Goal: Task Accomplishment & Management: Manage account settings

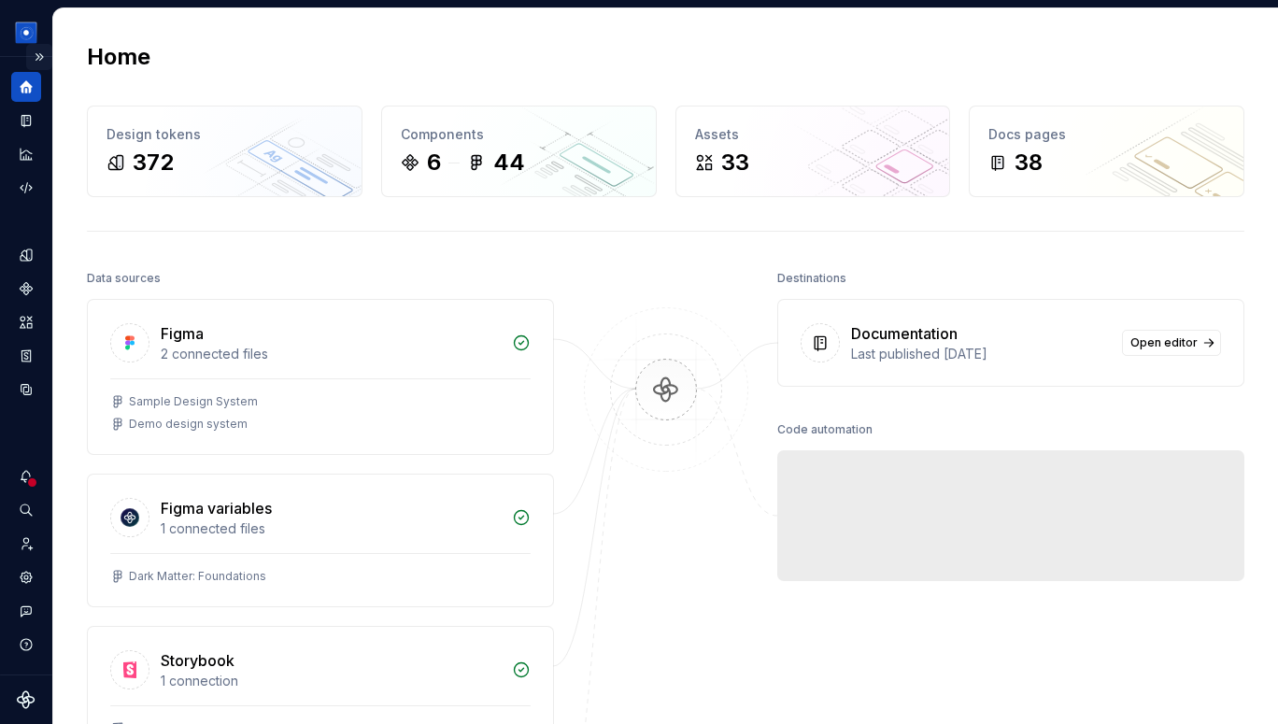
click at [41, 52] on button "Expand sidebar" at bounding box center [39, 57] width 26 height 26
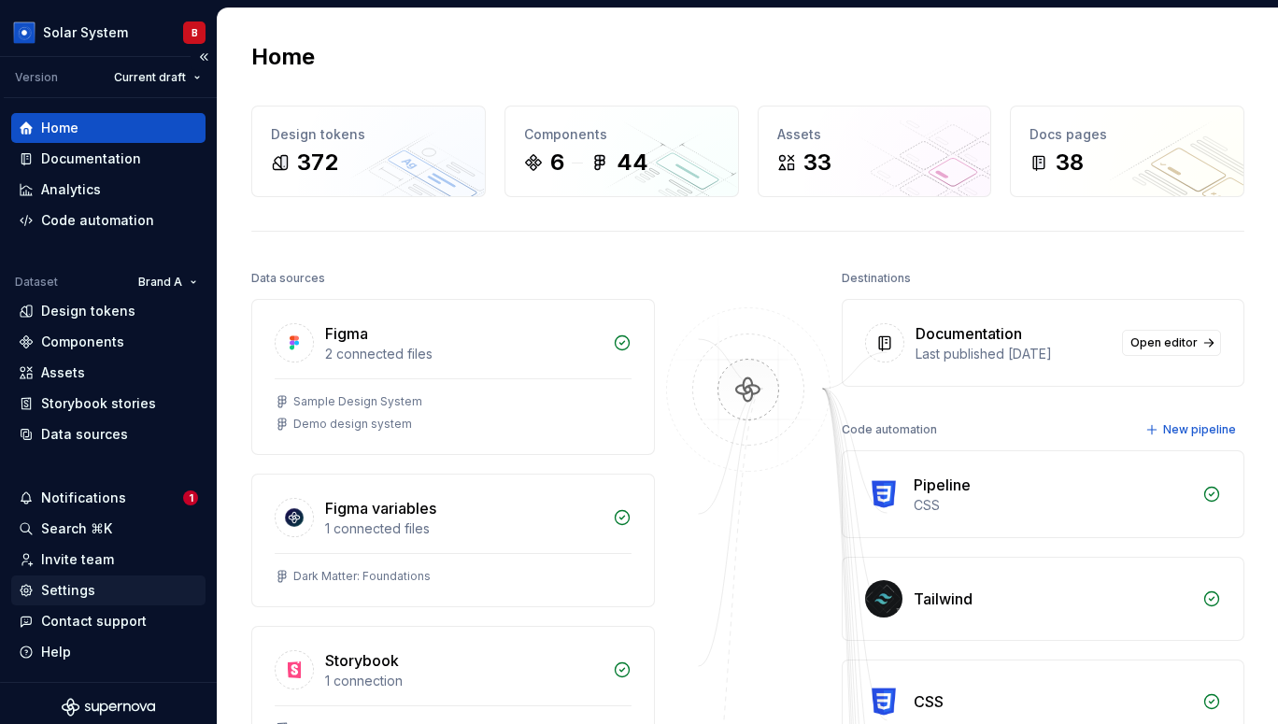
click at [95, 584] on div "Settings" at bounding box center [108, 590] width 179 height 19
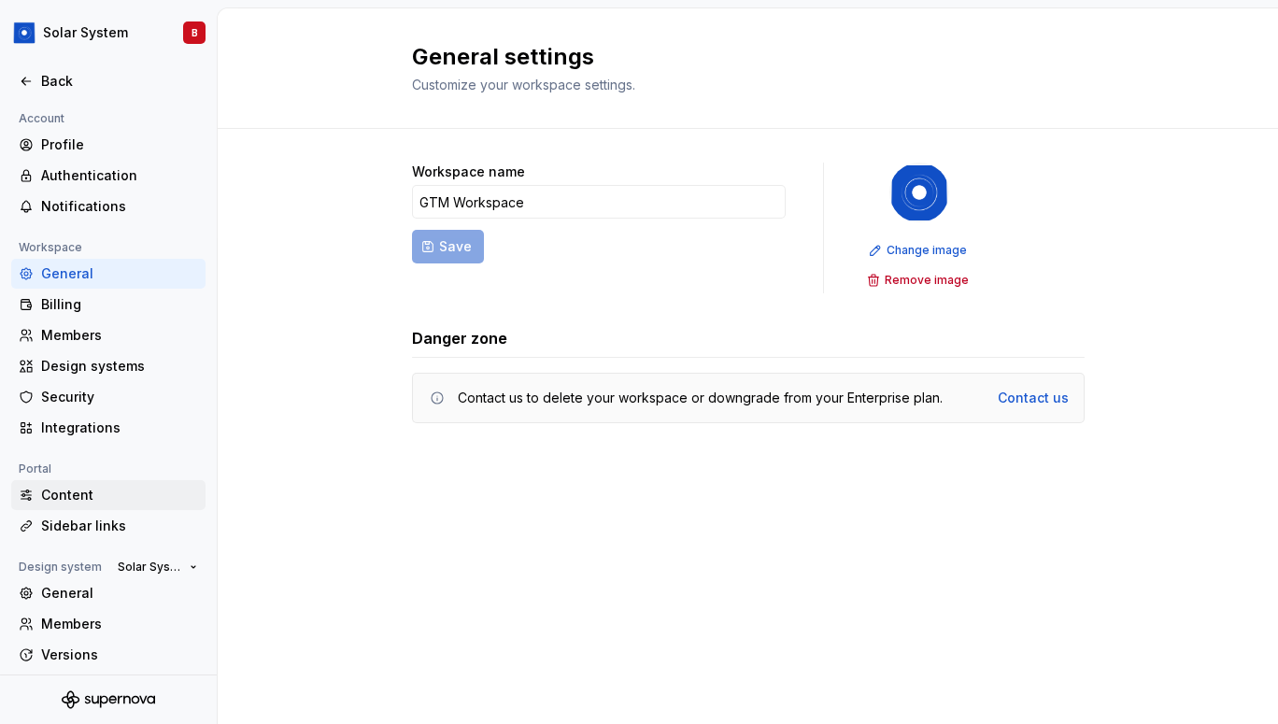
click at [76, 493] on div "Content" at bounding box center [119, 495] width 157 height 19
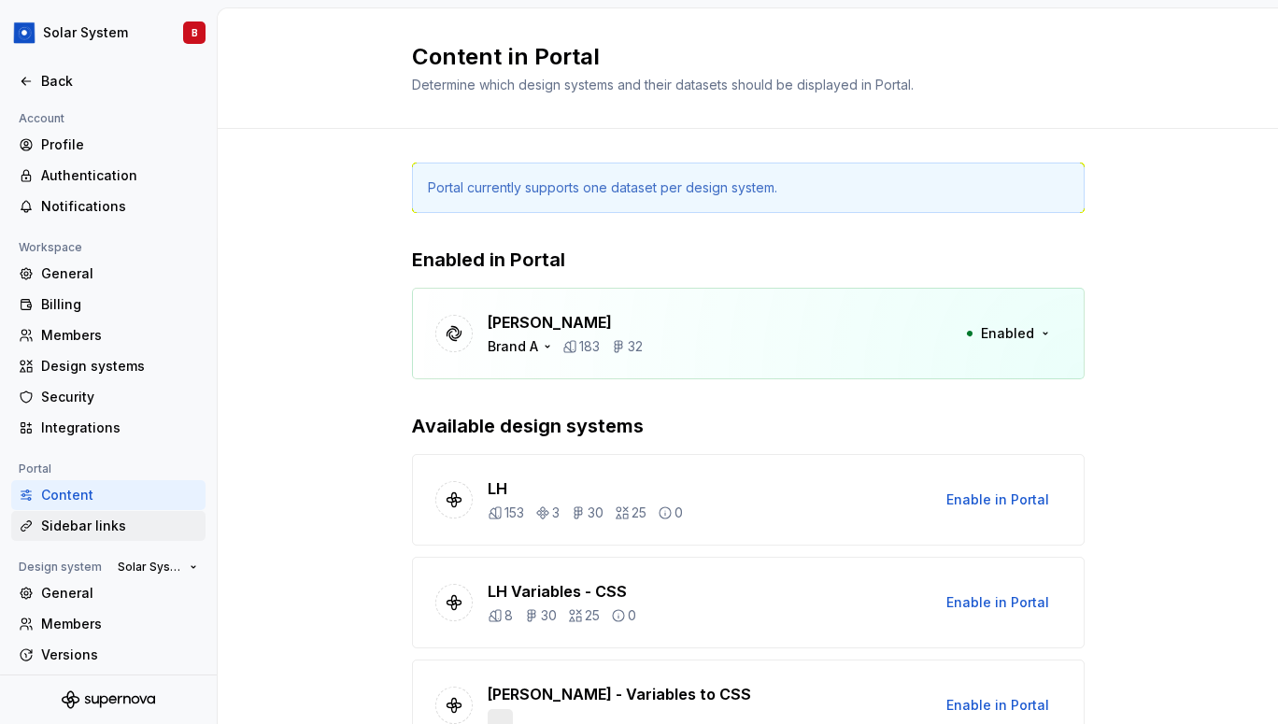
click at [78, 527] on div "Sidebar links" at bounding box center [119, 526] width 157 height 19
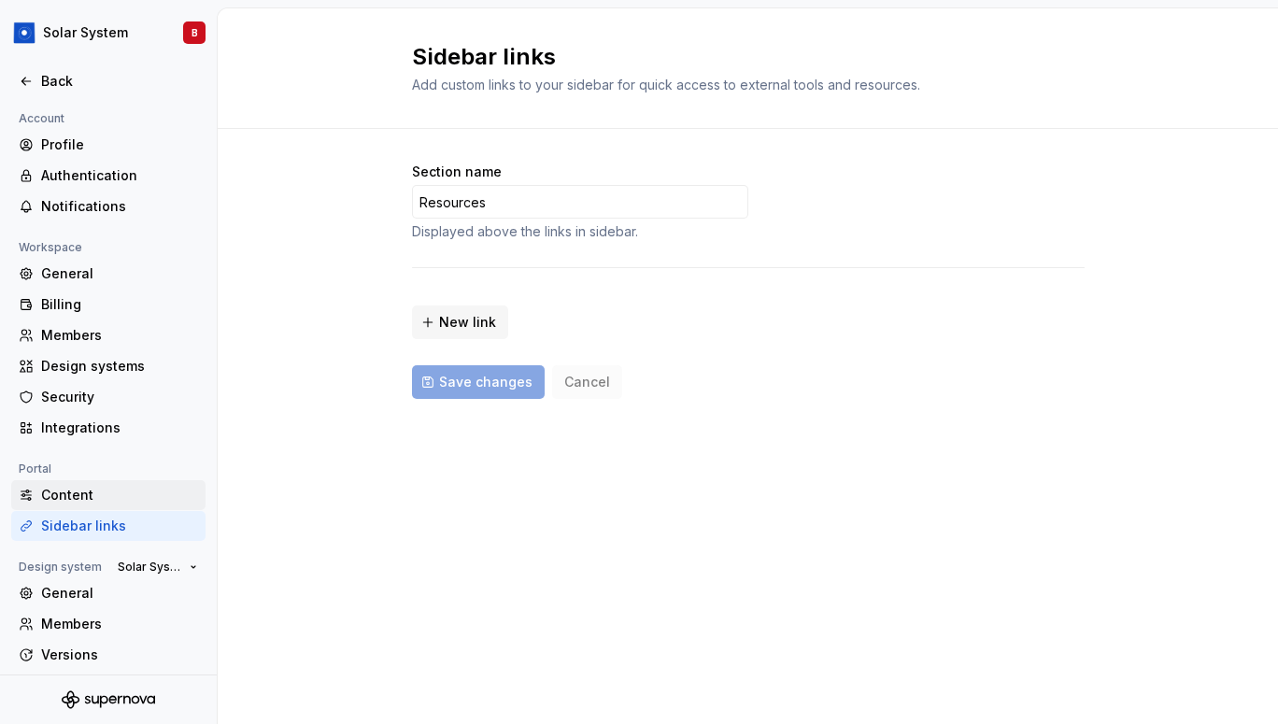
click at [68, 504] on div "Content" at bounding box center [108, 495] width 194 height 30
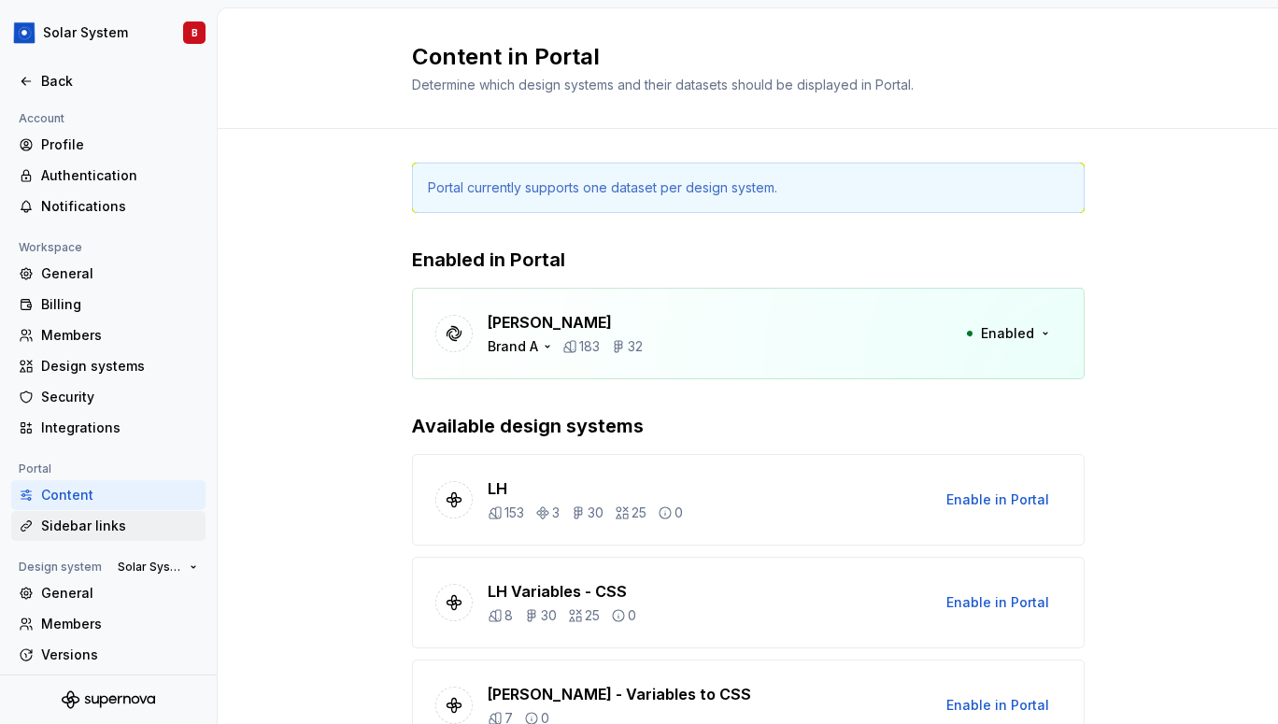
click at [75, 520] on div "Sidebar links" at bounding box center [119, 526] width 157 height 19
